Goal: Information Seeking & Learning: Understand process/instructions

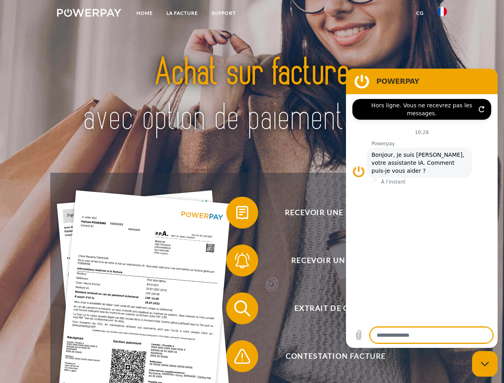
click at [89, 14] on img at bounding box center [89, 13] width 64 height 8
click at [442, 14] on img at bounding box center [443, 12] width 10 height 10
click at [420, 13] on link "CG" at bounding box center [420, 13] width 21 height 14
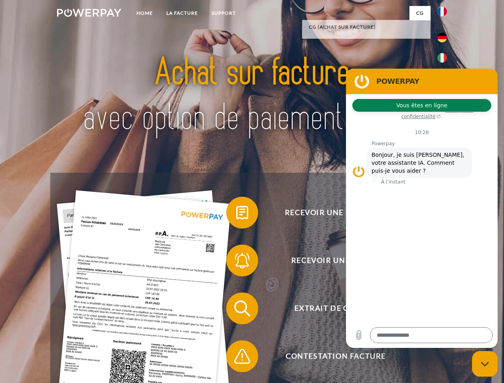
click at [236, 214] on span at bounding box center [230, 213] width 40 height 40
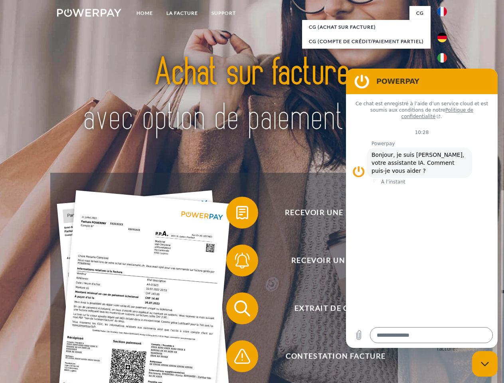
click at [398, 262] on link "retour" at bounding box center [447, 240] width 99 height 100
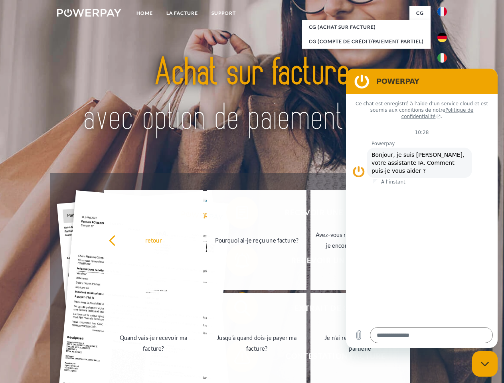
click at [203, 310] on link "Quand vais-je recevoir ma facture?" at bounding box center [153, 343] width 99 height 100
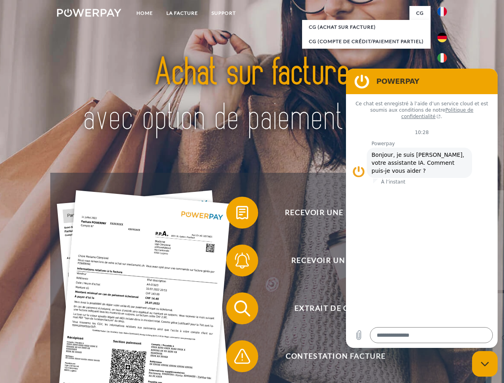
click at [236, 358] on span at bounding box center [230, 357] width 40 height 40
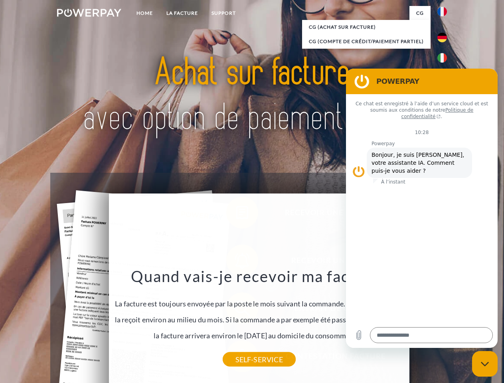
click at [485, 364] on icon "Fermer la fenêtre de messagerie" at bounding box center [485, 364] width 8 height 5
type textarea "*"
